Goal: Use online tool/utility: Utilize a website feature to perform a specific function

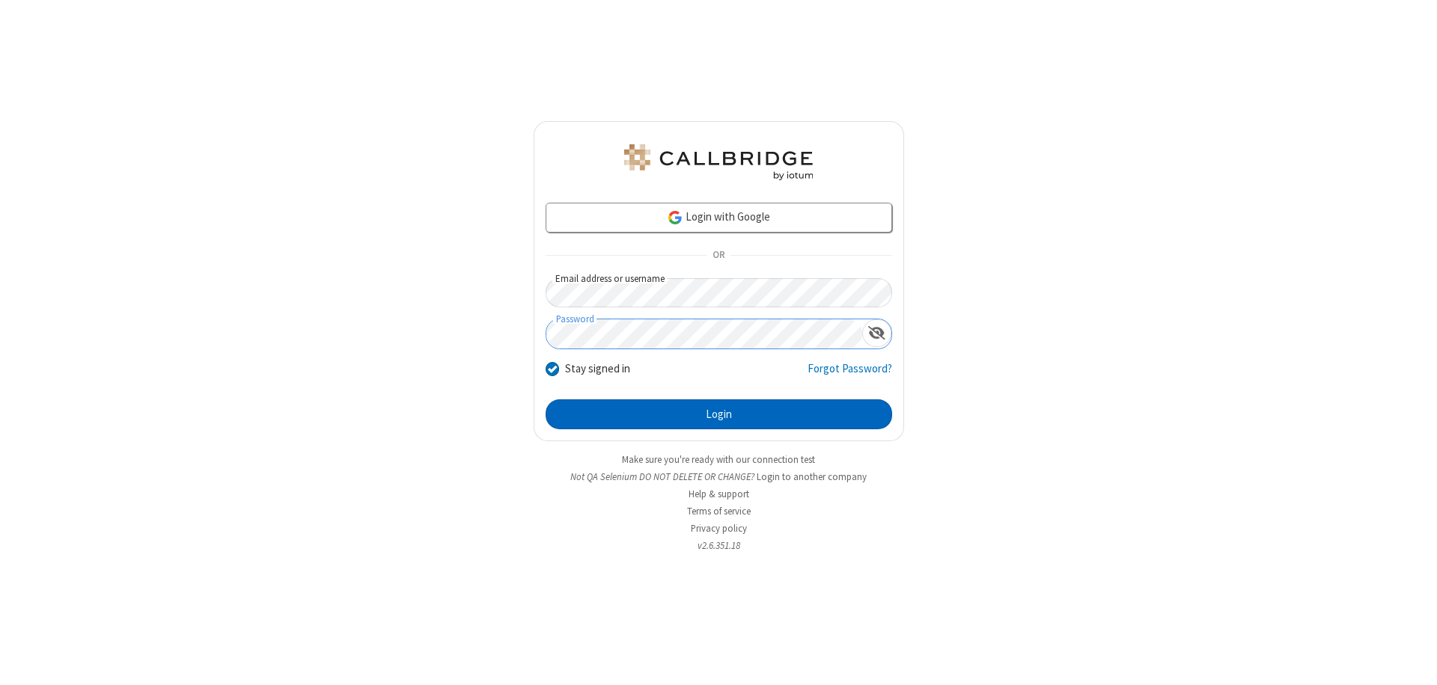
click at [718, 415] on button "Login" at bounding box center [718, 415] width 346 height 30
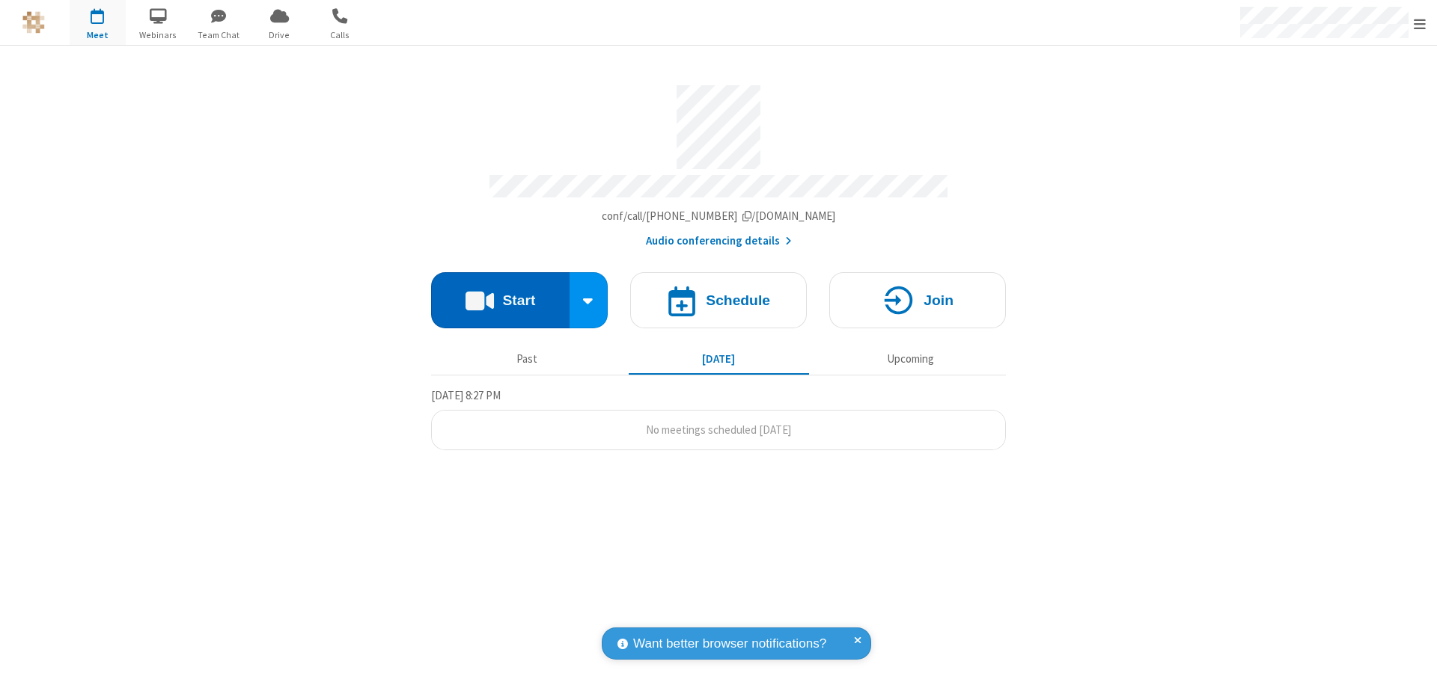
click at [500, 293] on button "Start" at bounding box center [500, 300] width 138 height 56
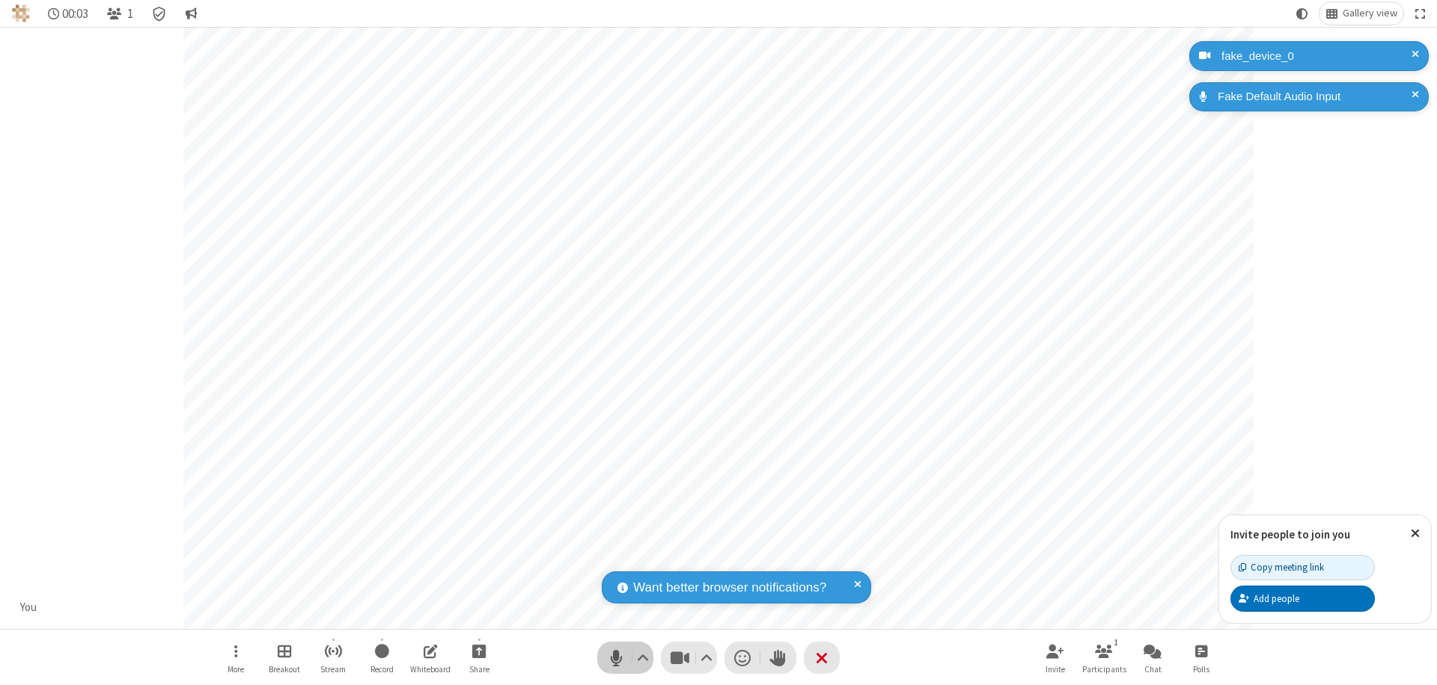
click at [616, 658] on span "Mute (⌘+Shift+A)" at bounding box center [616, 658] width 22 height 22
click at [616, 658] on span "Unmute (⌘+Shift+A)" at bounding box center [616, 658] width 22 height 22
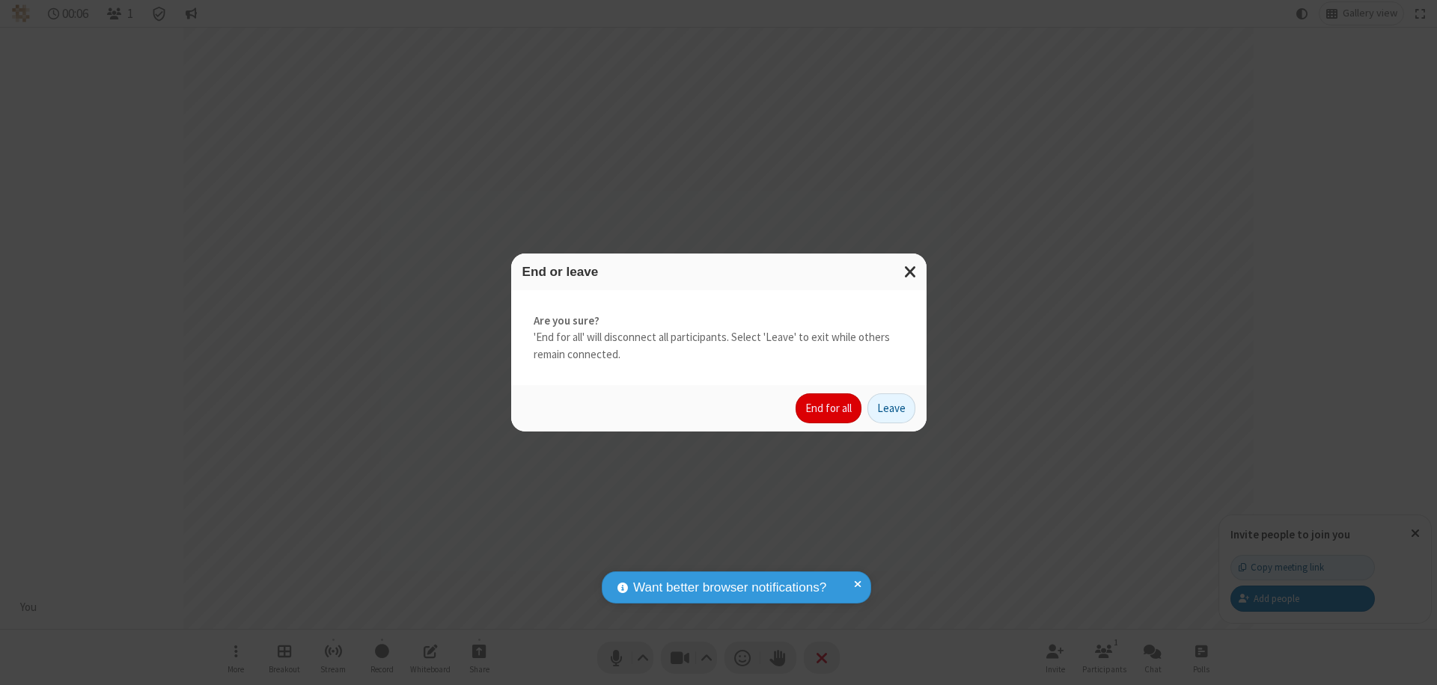
click at [829, 409] on button "End for all" at bounding box center [828, 409] width 66 height 30
